Goal: Task Accomplishment & Management: Use online tool/utility

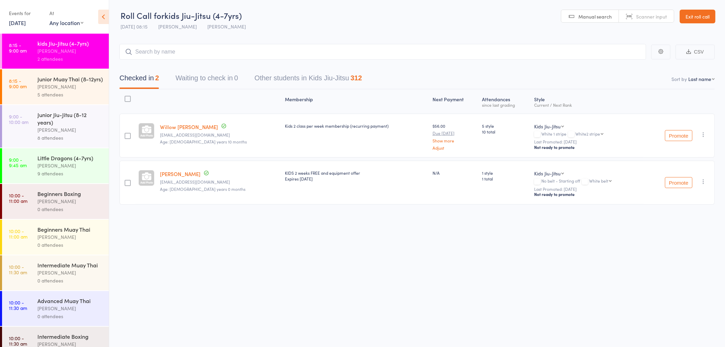
click at [702, 179] on icon "button" at bounding box center [703, 181] width 7 height 7
click at [678, 248] on li "Remove" at bounding box center [678, 250] width 57 height 9
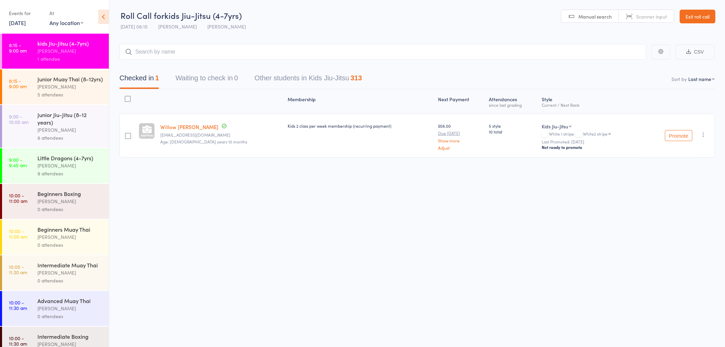
click at [82, 177] on div "9 attendees" at bounding box center [70, 174] width 66 height 8
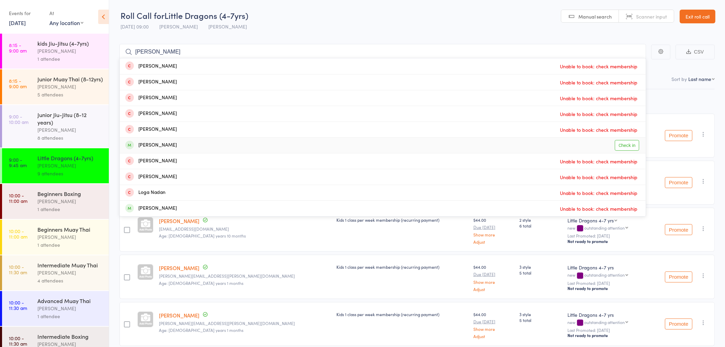
type input "LOGAN"
click at [629, 148] on link "Check in" at bounding box center [627, 145] width 24 height 11
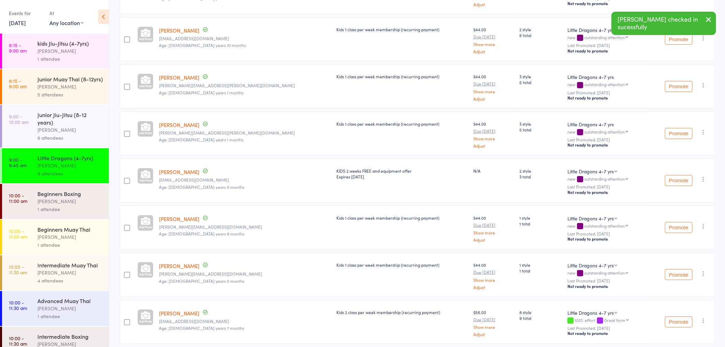
scroll to position [216, 0]
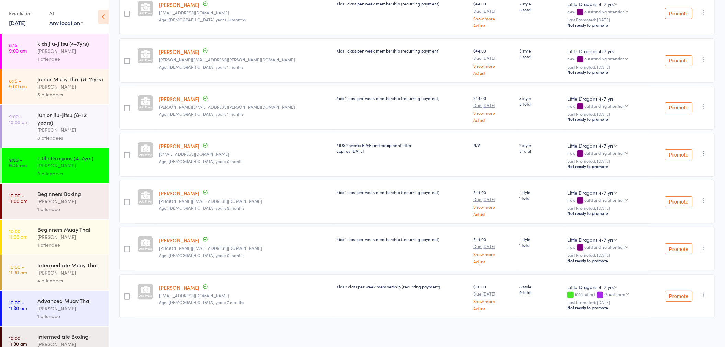
click at [78, 134] on div "[PERSON_NAME]" at bounding box center [70, 130] width 66 height 8
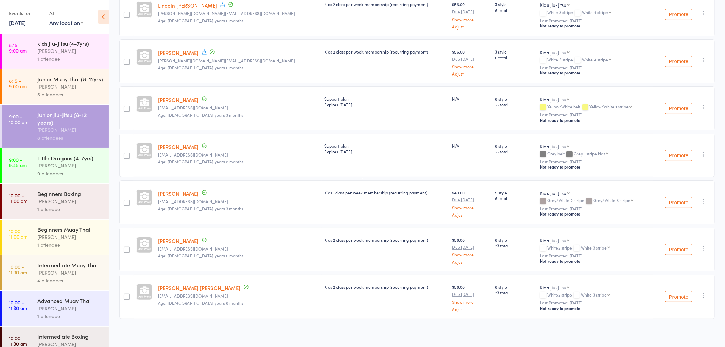
scroll to position [169, 0]
click at [705, 244] on icon "button" at bounding box center [703, 247] width 7 height 7
click at [683, 316] on li "Remove" at bounding box center [678, 316] width 57 height 9
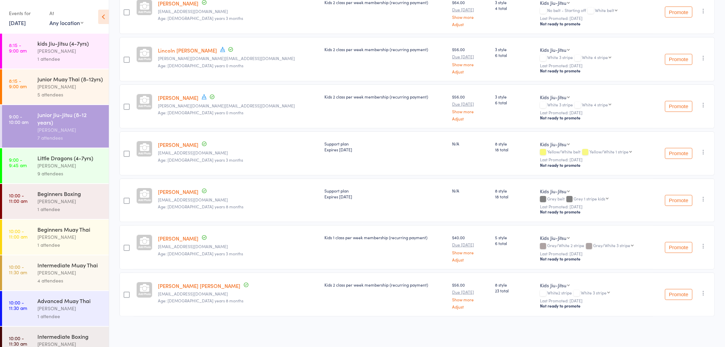
scroll to position [122, 0]
click at [702, 294] on icon "button" at bounding box center [703, 294] width 7 height 7
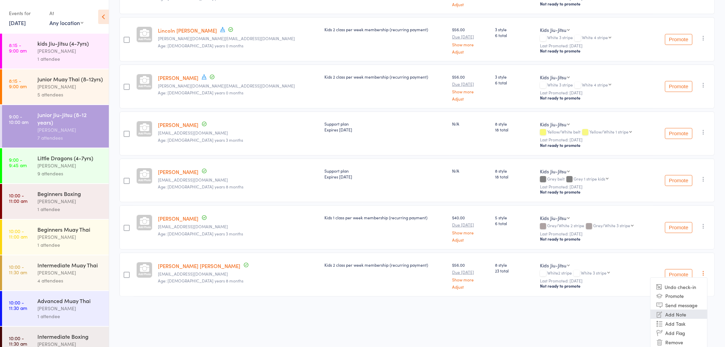
scroll to position [156, 0]
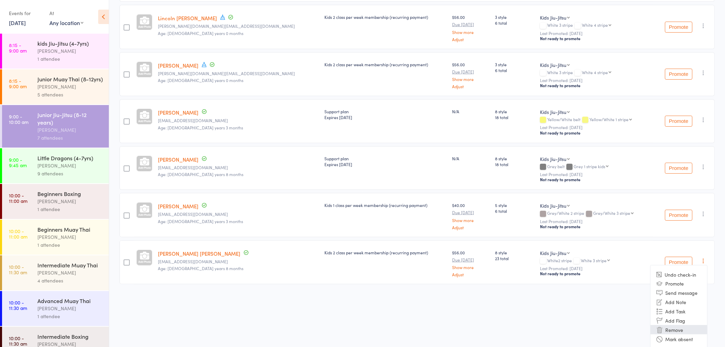
click at [679, 325] on li "Remove" at bounding box center [678, 329] width 57 height 9
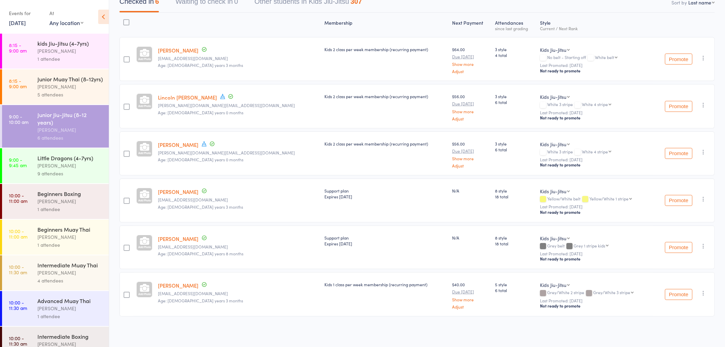
scroll to position [75, 0]
click at [83, 170] on div "[PERSON_NAME]" at bounding box center [70, 166] width 66 height 8
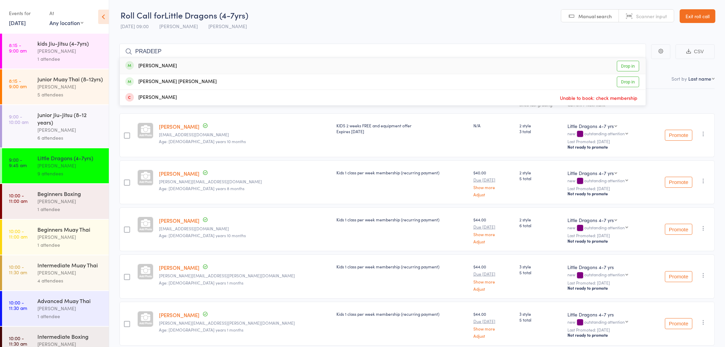
type input "PRADEEP"
click at [636, 67] on link "Drop in" at bounding box center [628, 66] width 22 height 11
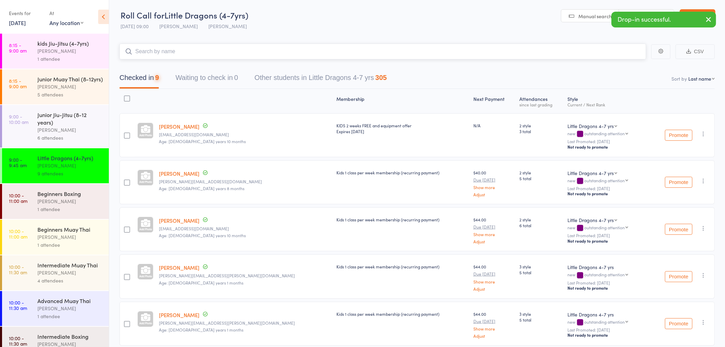
click at [170, 53] on input "search" at bounding box center [382, 52] width 526 height 16
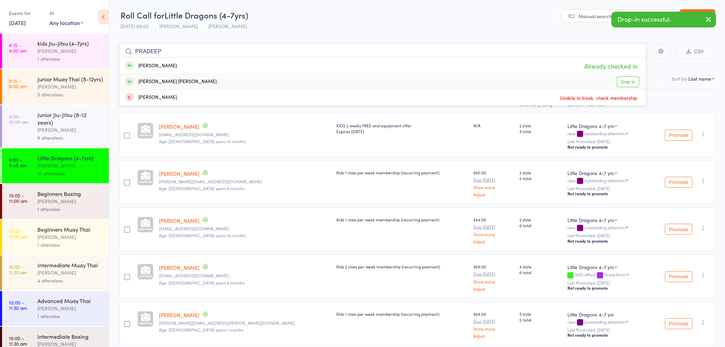
type input "PRADEEP"
click at [622, 83] on link "Drop in" at bounding box center [628, 82] width 22 height 11
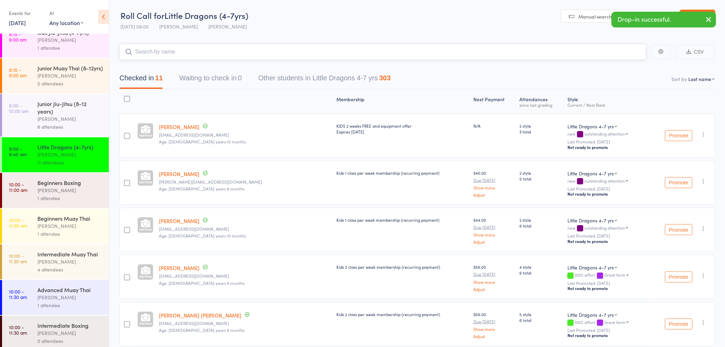
scroll to position [0, 0]
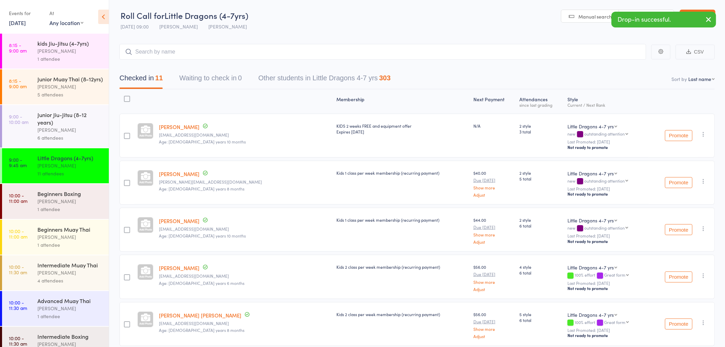
click at [72, 91] on div "[PERSON_NAME]" at bounding box center [70, 87] width 66 height 8
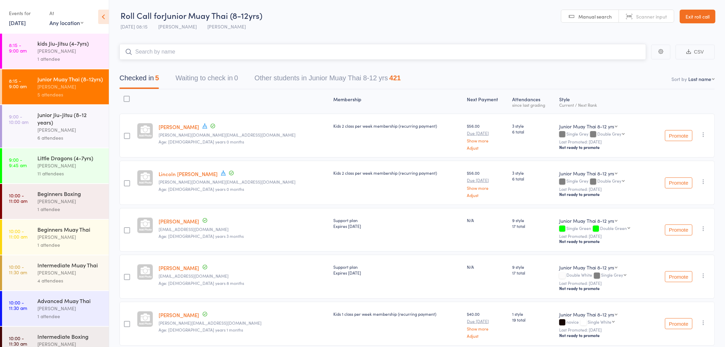
scroll to position [28, 0]
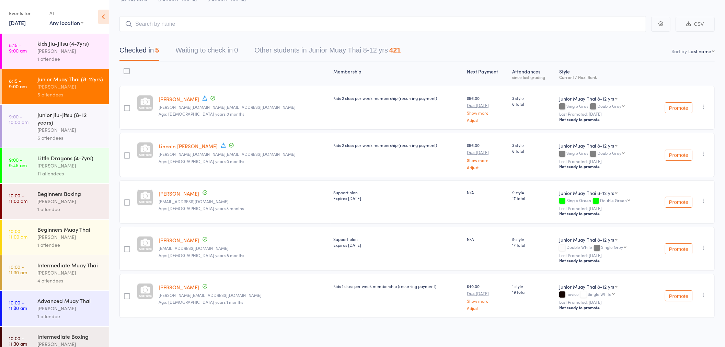
click at [704, 294] on icon "button" at bounding box center [703, 294] width 7 height 7
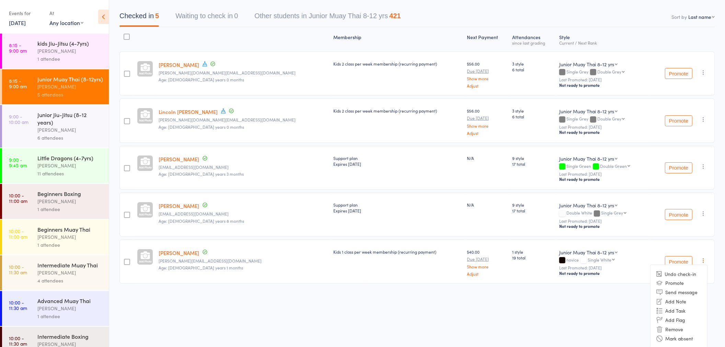
drag, startPoint x: 683, startPoint y: 326, endPoint x: 400, endPoint y: 35, distance: 406.1
click at [684, 326] on li "Remove" at bounding box center [678, 329] width 57 height 9
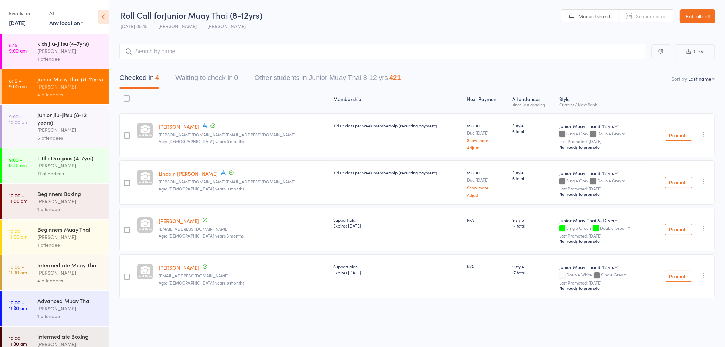
scroll to position [0, 0]
click at [78, 126] on div "Junior Jiu-Jitsu (8-12 years)" at bounding box center [70, 118] width 66 height 15
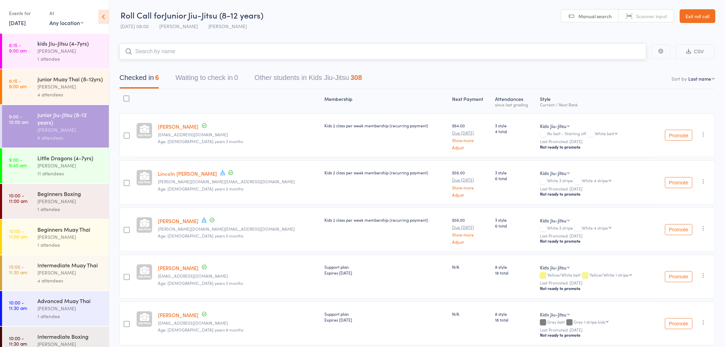
click at [173, 50] on input "search" at bounding box center [382, 52] width 526 height 16
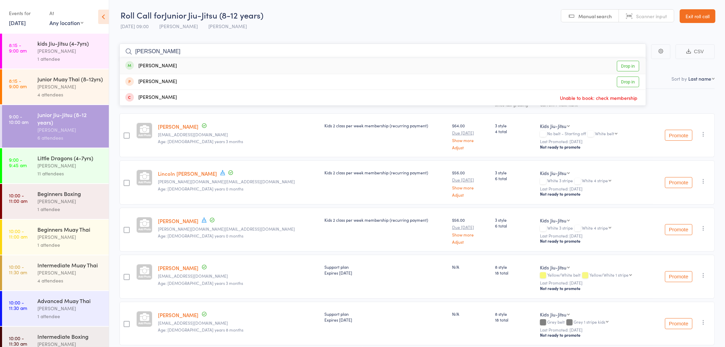
type input "AVERY"
click at [625, 68] on link "Drop in" at bounding box center [628, 66] width 22 height 11
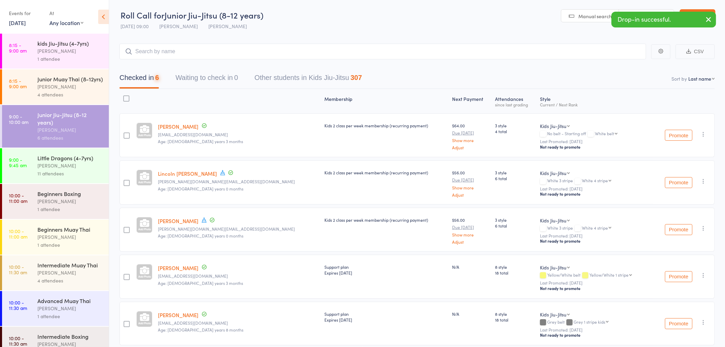
click at [70, 58] on div "1 attendee" at bounding box center [70, 59] width 66 height 8
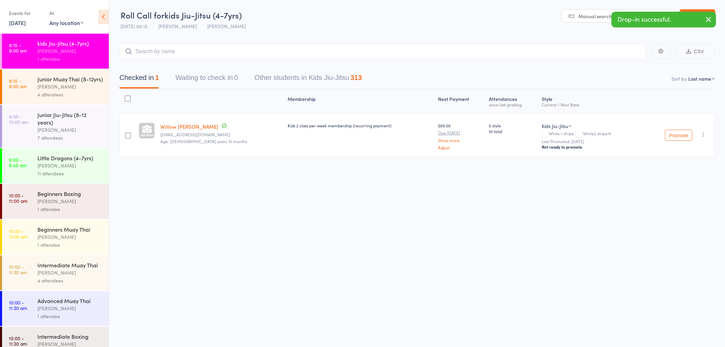
click at [86, 91] on div "[PERSON_NAME]" at bounding box center [70, 87] width 66 height 8
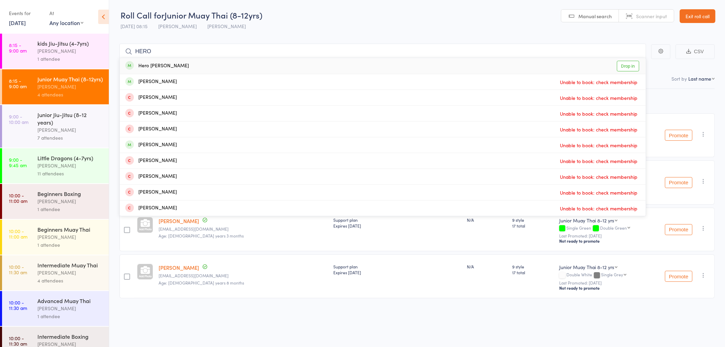
type input "HERO"
click at [618, 63] on link "Drop in" at bounding box center [628, 66] width 22 height 11
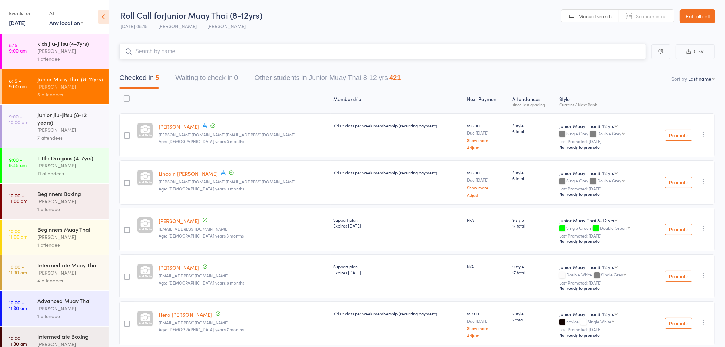
scroll to position [31, 0]
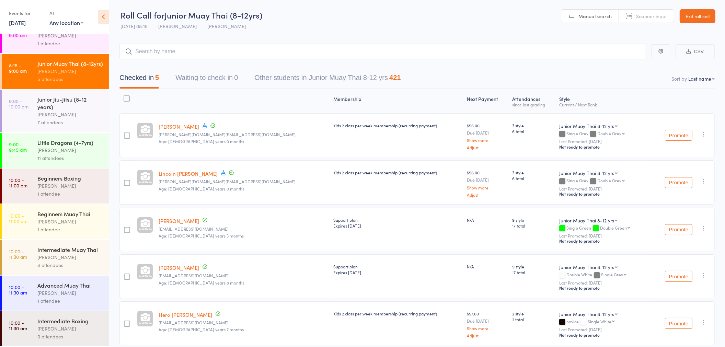
click at [82, 268] on div "4 attendees" at bounding box center [70, 265] width 66 height 8
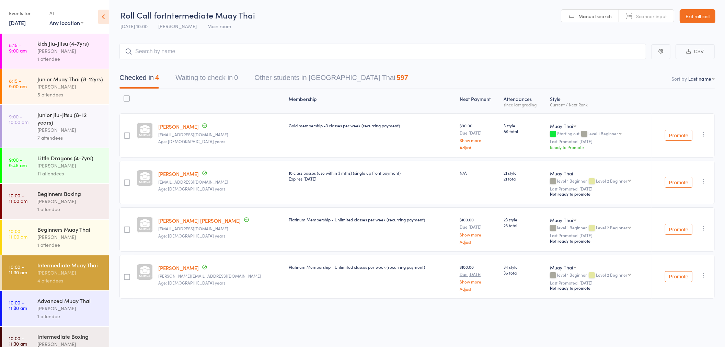
click at [705, 132] on icon "button" at bounding box center [703, 134] width 7 height 7
click at [671, 201] on li "Remove" at bounding box center [678, 202] width 57 height 9
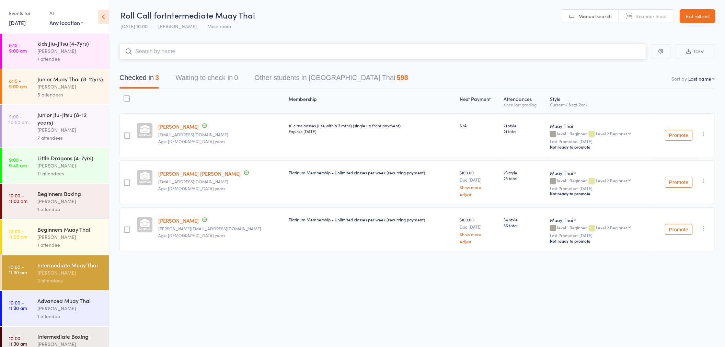
click at [172, 53] on input "search" at bounding box center [382, 52] width 526 height 16
type input "K"
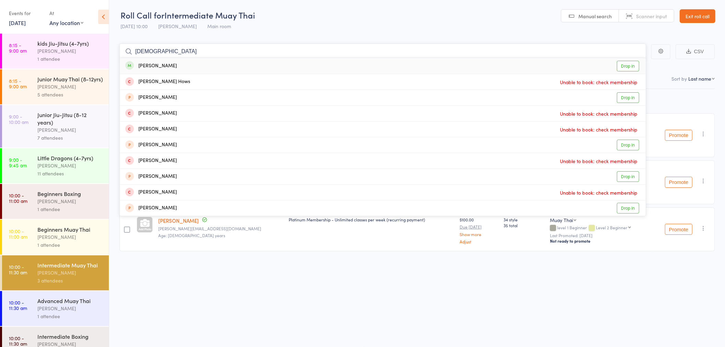
type input "CHRIST"
click at [622, 63] on link "Drop in" at bounding box center [628, 66] width 22 height 11
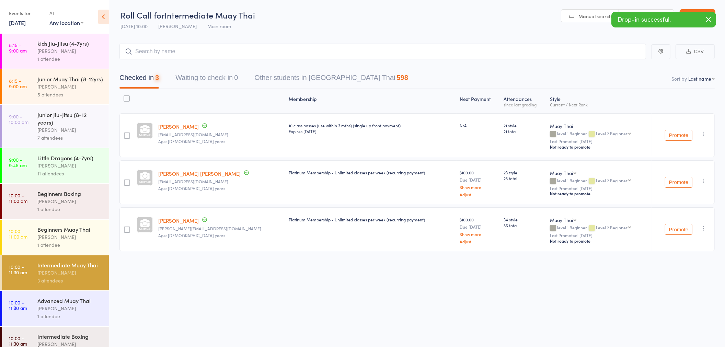
click at [90, 241] on div "[PERSON_NAME]" at bounding box center [70, 237] width 66 height 8
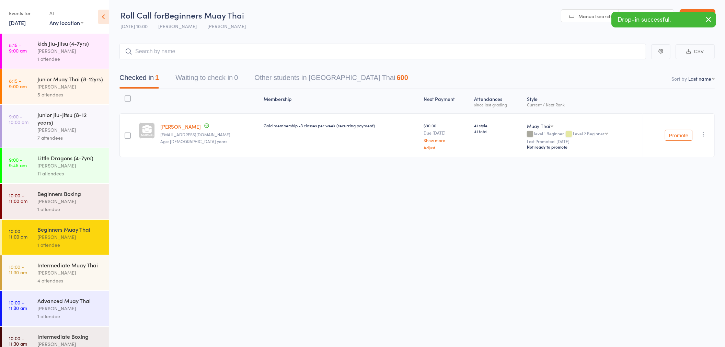
click at [704, 136] on icon "button" at bounding box center [703, 134] width 7 height 7
drag, startPoint x: 675, startPoint y: 202, endPoint x: 398, endPoint y: 27, distance: 327.1
click at [675, 202] on li "Remove" at bounding box center [678, 202] width 57 height 9
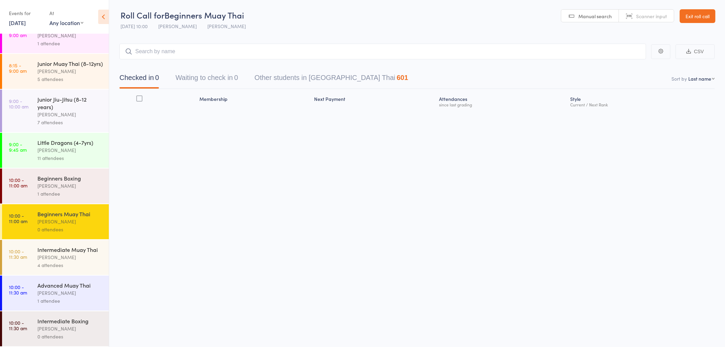
scroll to position [31, 0]
click at [84, 322] on div "Intermediate Boxing" at bounding box center [70, 321] width 66 height 8
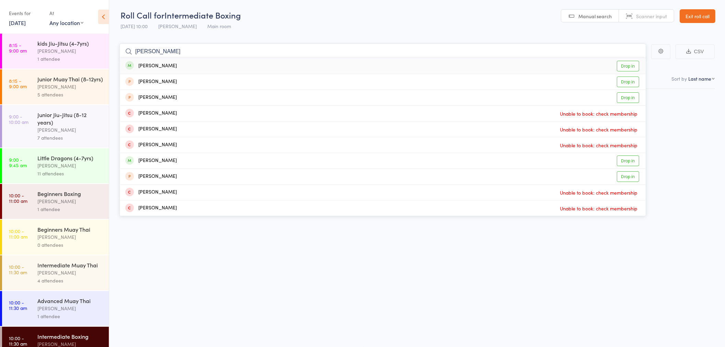
type input "WAYNE"
click at [623, 62] on link "Drop in" at bounding box center [628, 66] width 22 height 11
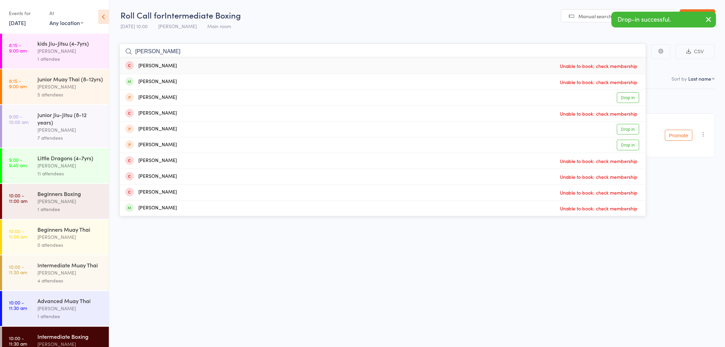
type input "HARRY"
click at [379, 1] on header "Roll Call for Intermediate Boxing 16 Aug 10:00 Rowan Sangster Main room Manual …" at bounding box center [417, 17] width 616 height 34
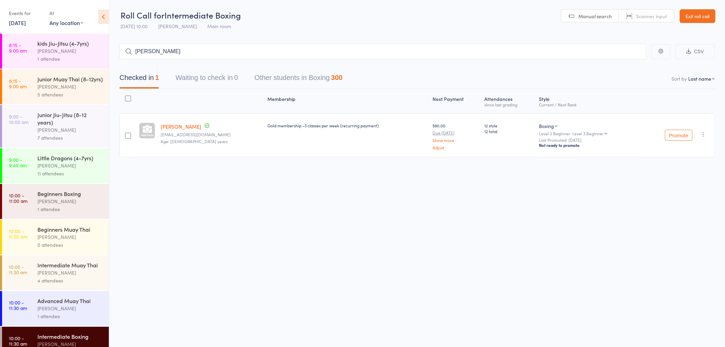
scroll to position [31, 0]
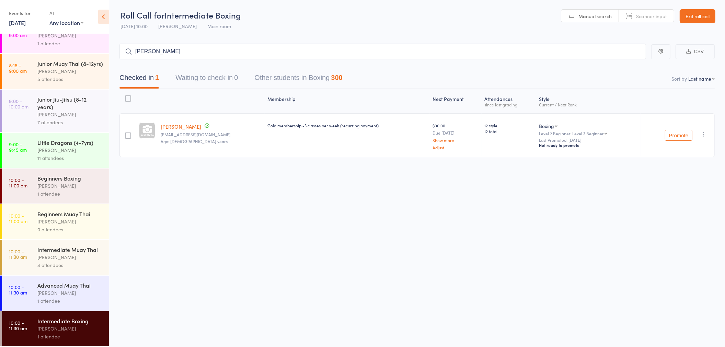
click at [79, 190] on div "1 attendee" at bounding box center [70, 194] width 66 height 8
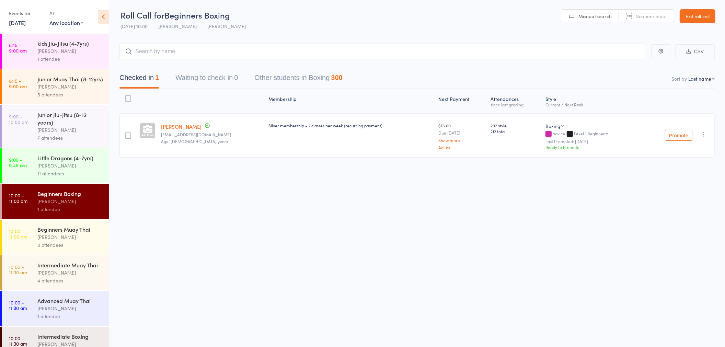
click at [702, 132] on icon "button" at bounding box center [703, 134] width 7 height 7
click at [660, 204] on icon at bounding box center [659, 203] width 6 height 6
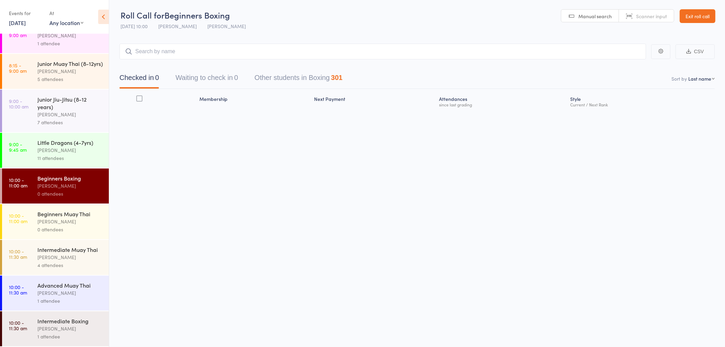
scroll to position [31, 0]
click at [95, 330] on div "[PERSON_NAME]" at bounding box center [70, 329] width 66 height 8
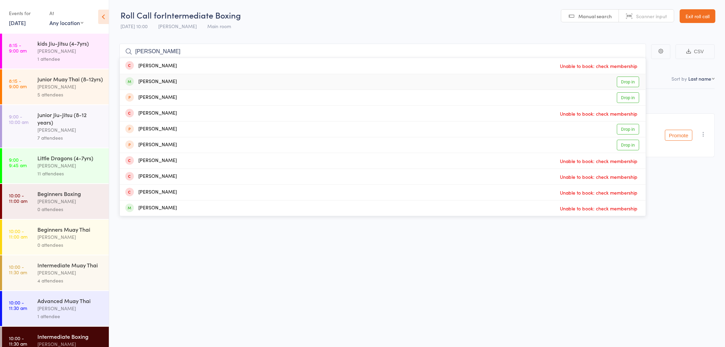
type input "HARRY"
click at [623, 76] on div "Harry Kane Drop in" at bounding box center [383, 81] width 526 height 15
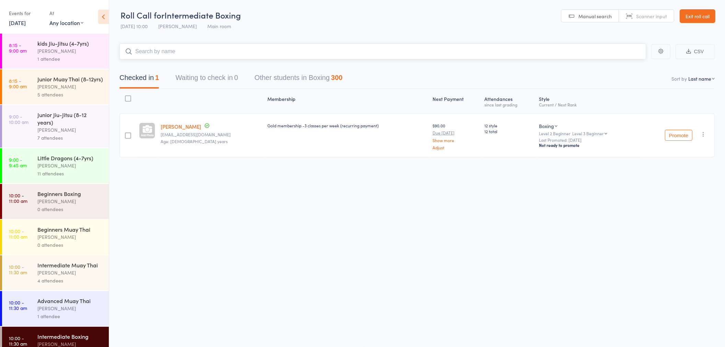
click at [624, 80] on nav "Checked in 1 Waiting to check in 0 Other students in Boxing 300" at bounding box center [417, 79] width 612 height 18
